Goal: Communication & Community: Ask a question

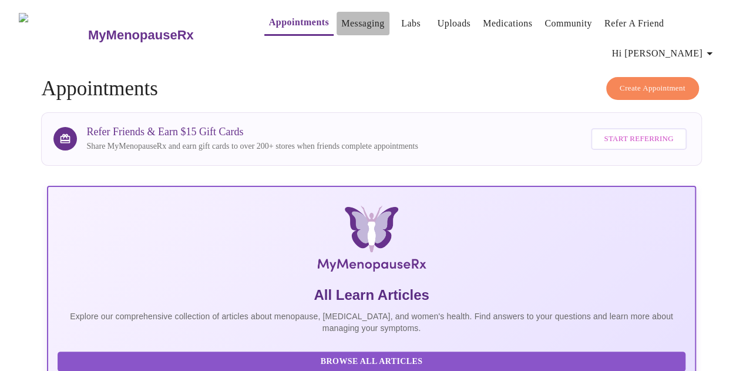
click at [359, 16] on link "Messaging" at bounding box center [362, 23] width 43 height 16
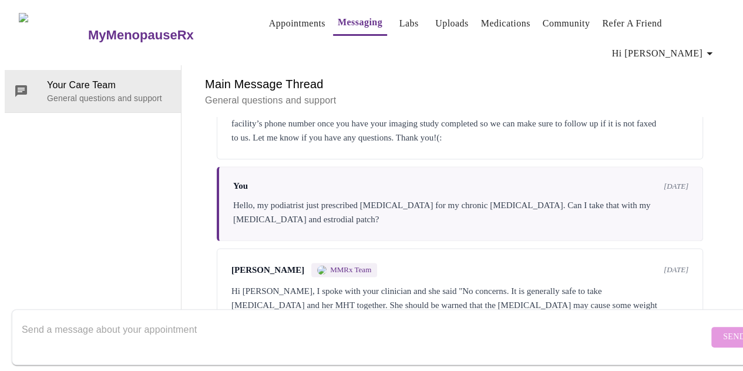
scroll to position [794, 0]
click at [284, 338] on textarea "Send a message about your appointment" at bounding box center [365, 337] width 687 height 38
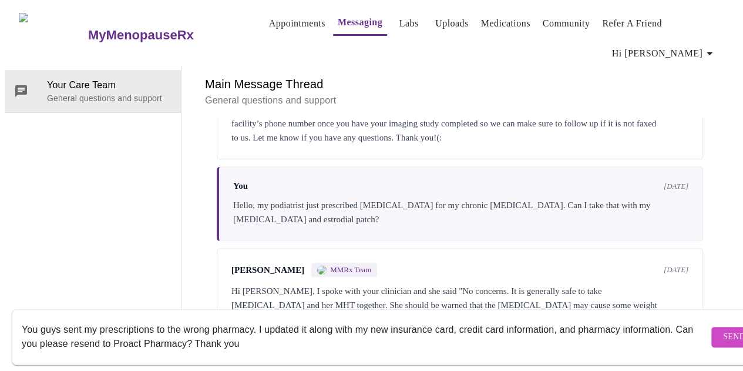
type textarea "You guys sent my prescriptions to the wrong pharmacy. I updated it along with m…"
click at [723, 329] on span "Send" at bounding box center [734, 336] width 22 height 15
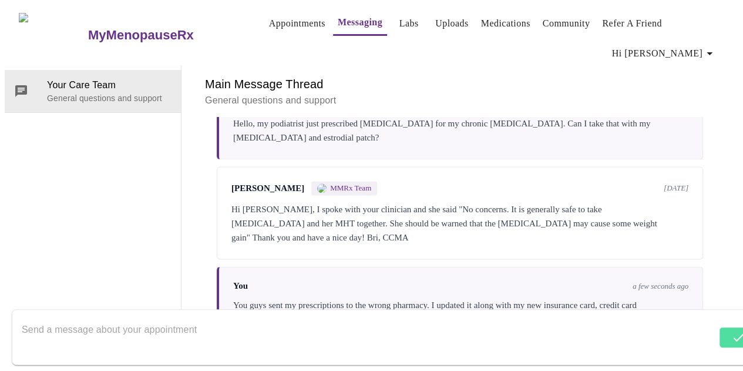
scroll to position [879, 0]
